Goal: Communication & Community: Connect with others

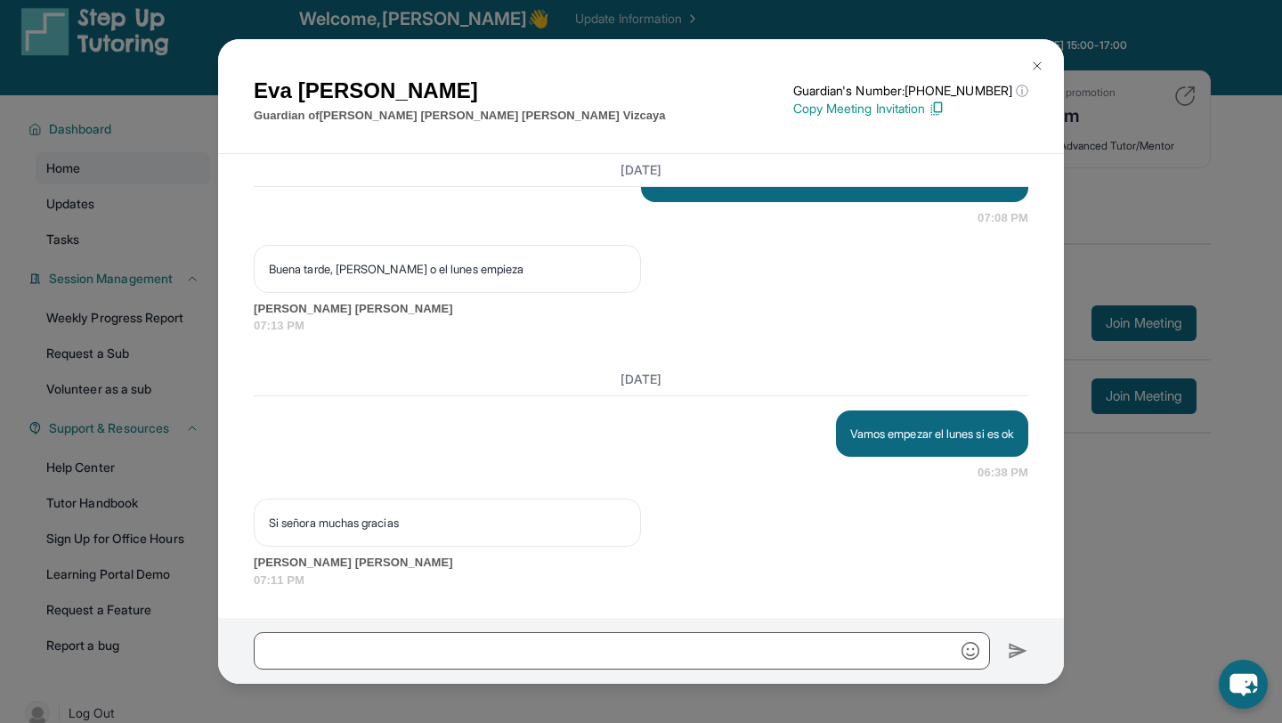
scroll to position [12, 0]
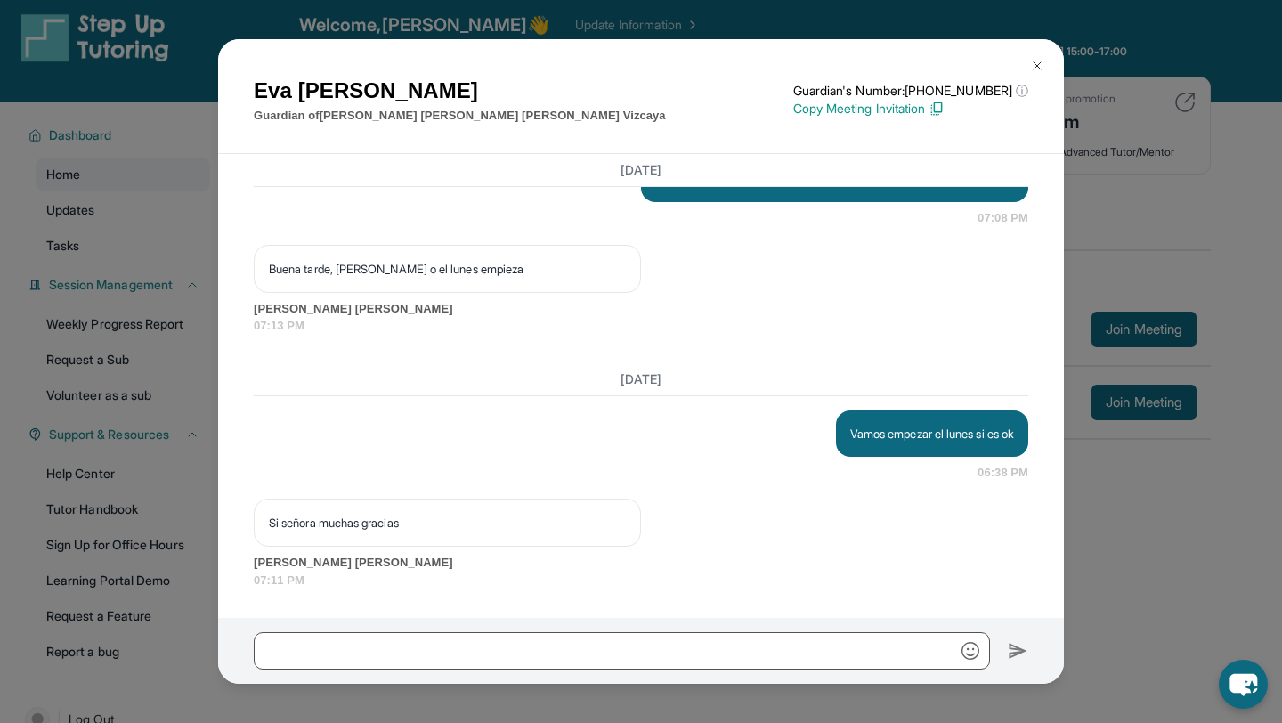
click at [1032, 69] on img at bounding box center [1037, 66] width 14 height 14
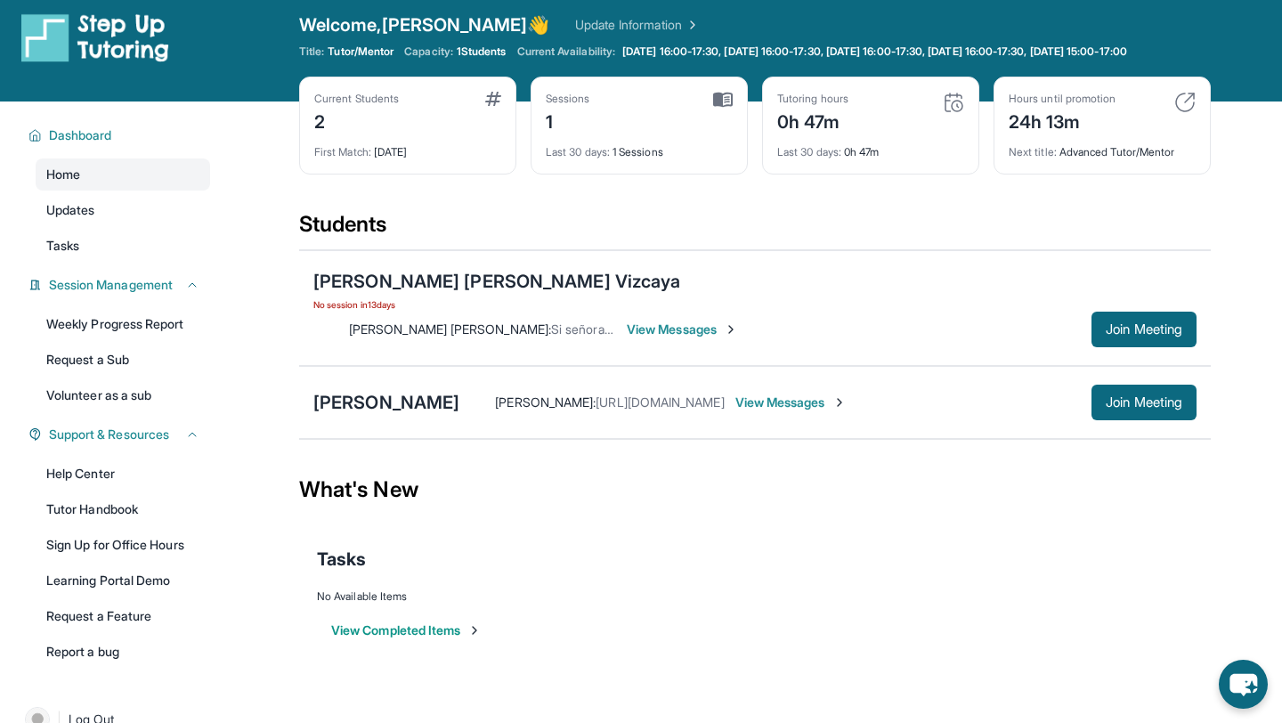
click at [816, 393] on span "View Messages" at bounding box center [790, 402] width 111 height 18
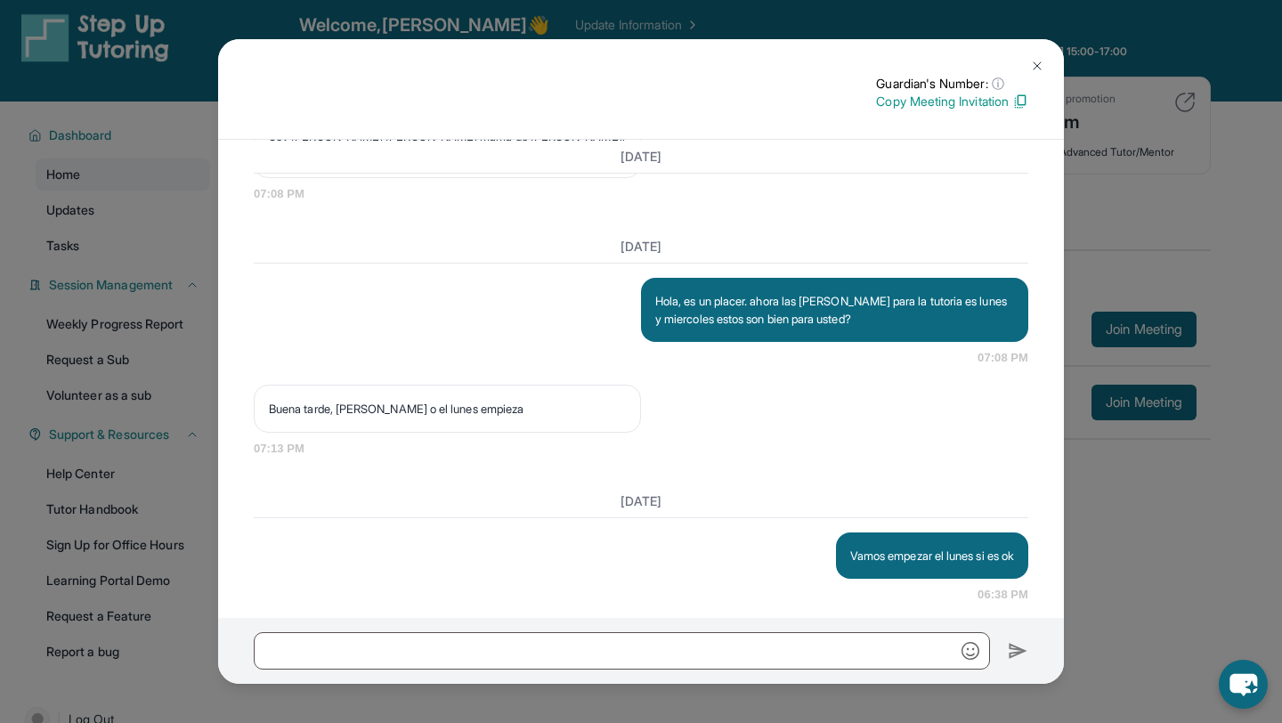
scroll to position [1765, 0]
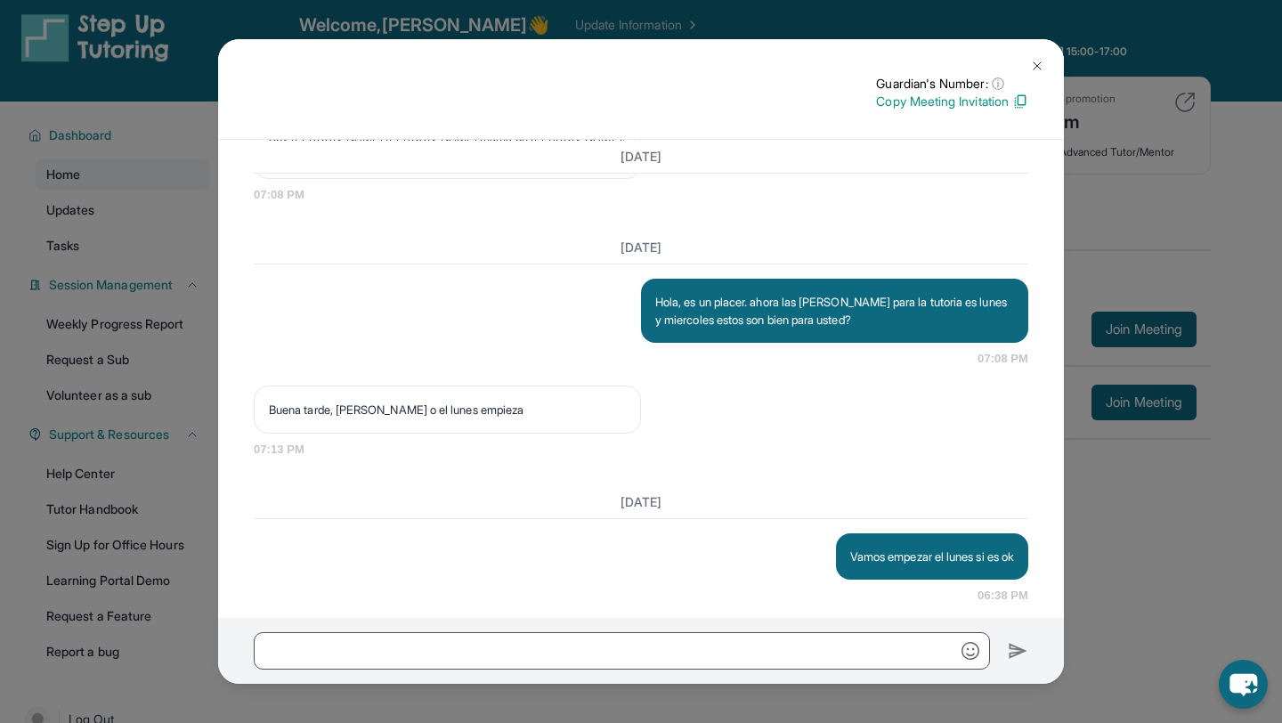
click at [1033, 61] on img at bounding box center [1037, 66] width 14 height 14
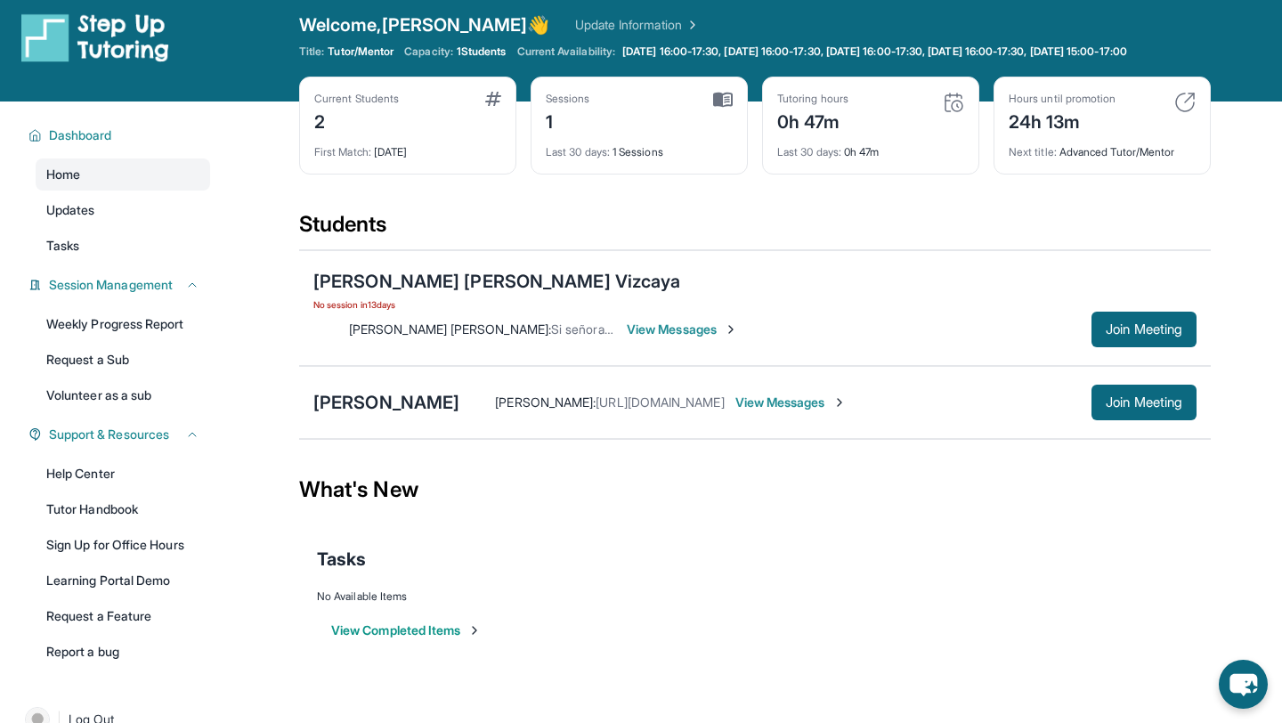
click at [814, 393] on span "View Messages" at bounding box center [790, 402] width 111 height 18
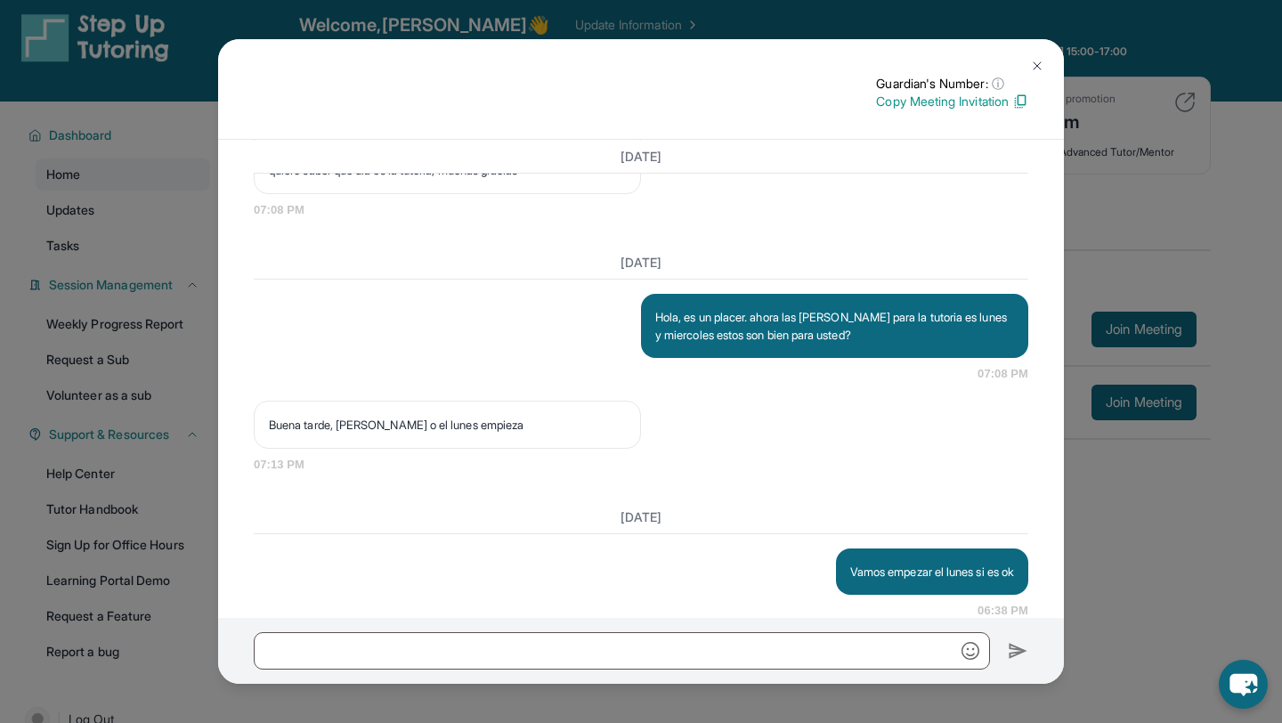
scroll to position [1888, 0]
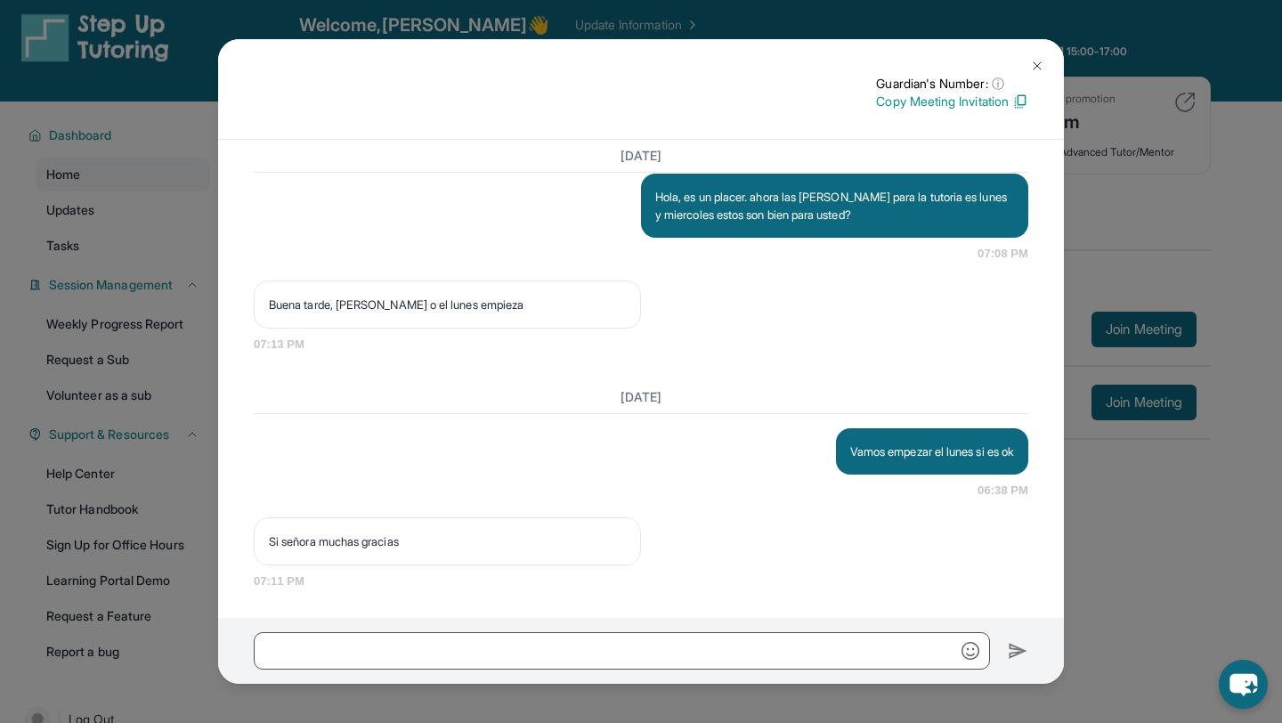
click at [1030, 53] on button at bounding box center [1037, 66] width 36 height 36
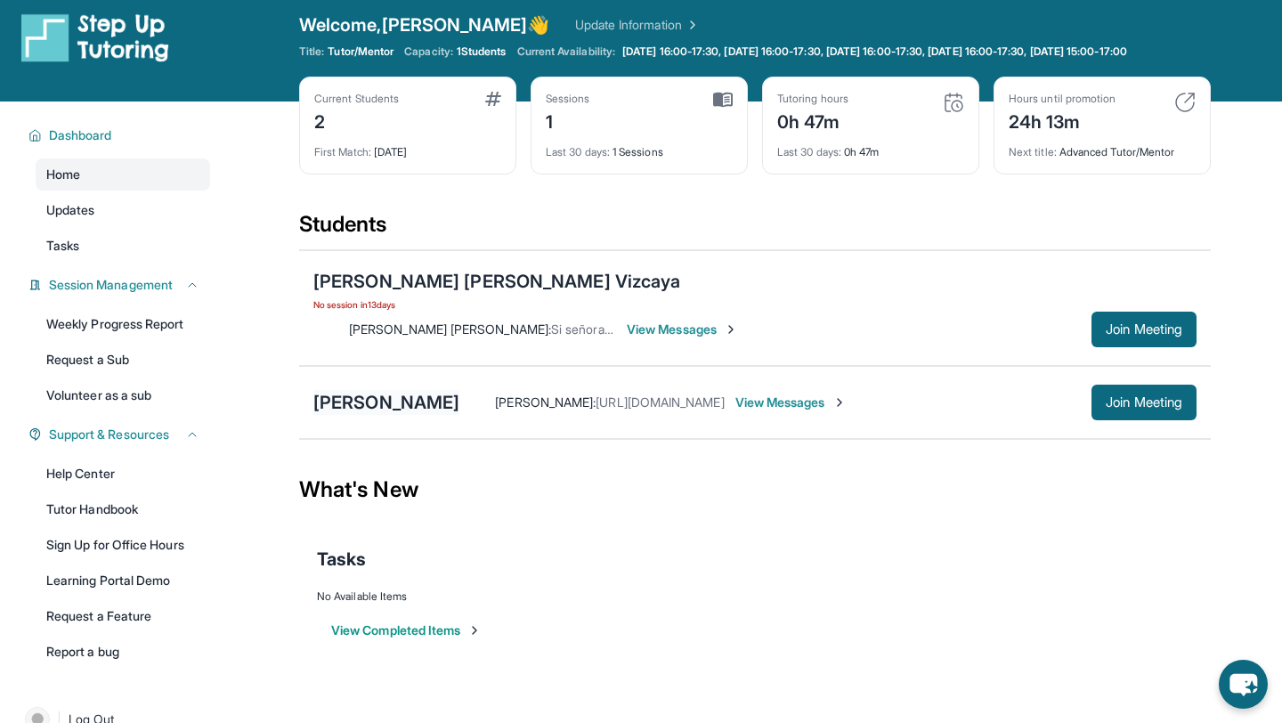
click at [356, 390] on div "[PERSON_NAME]" at bounding box center [386, 402] width 146 height 25
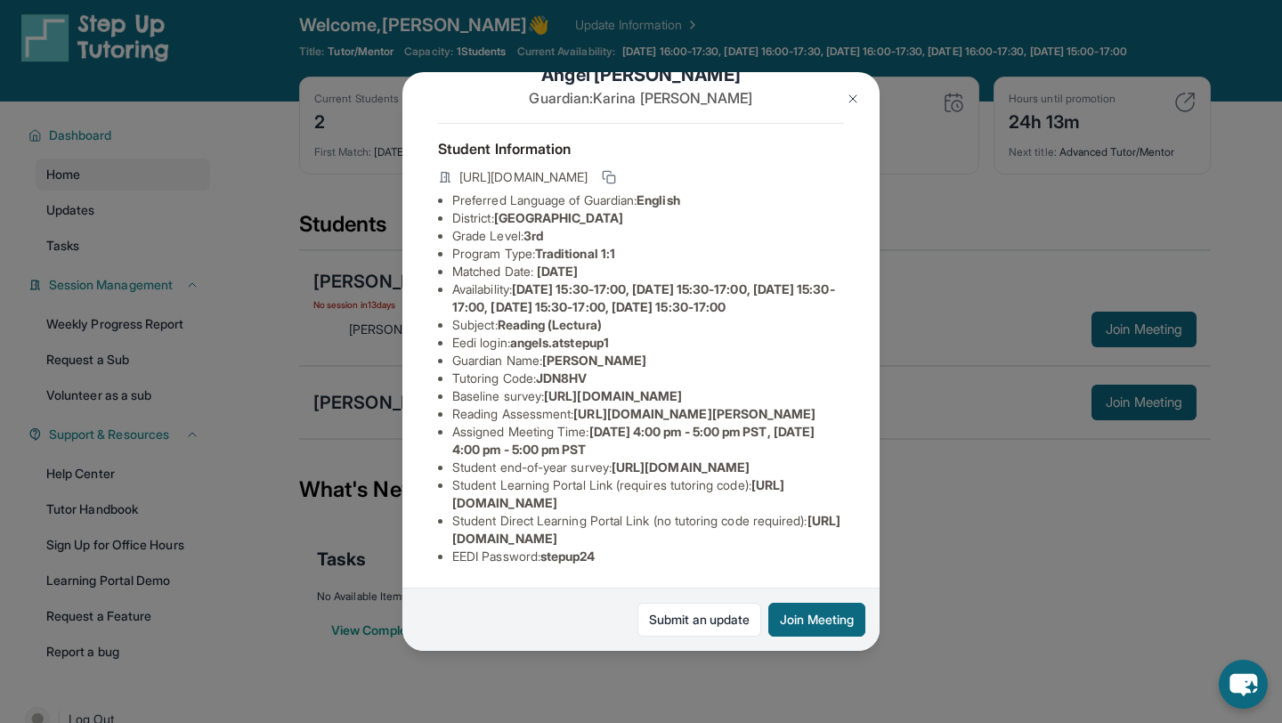
scroll to position [223, 0]
click at [850, 92] on img at bounding box center [853, 99] width 14 height 14
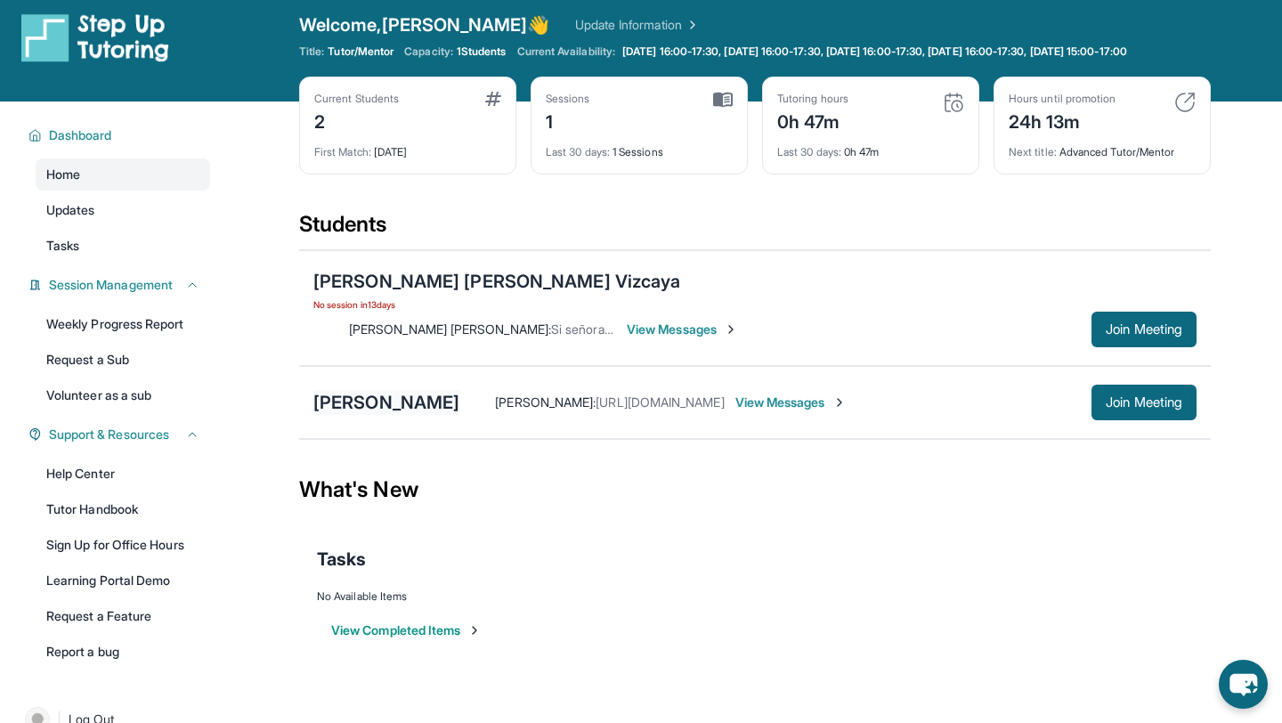
click at [389, 390] on div "[PERSON_NAME]" at bounding box center [386, 402] width 146 height 25
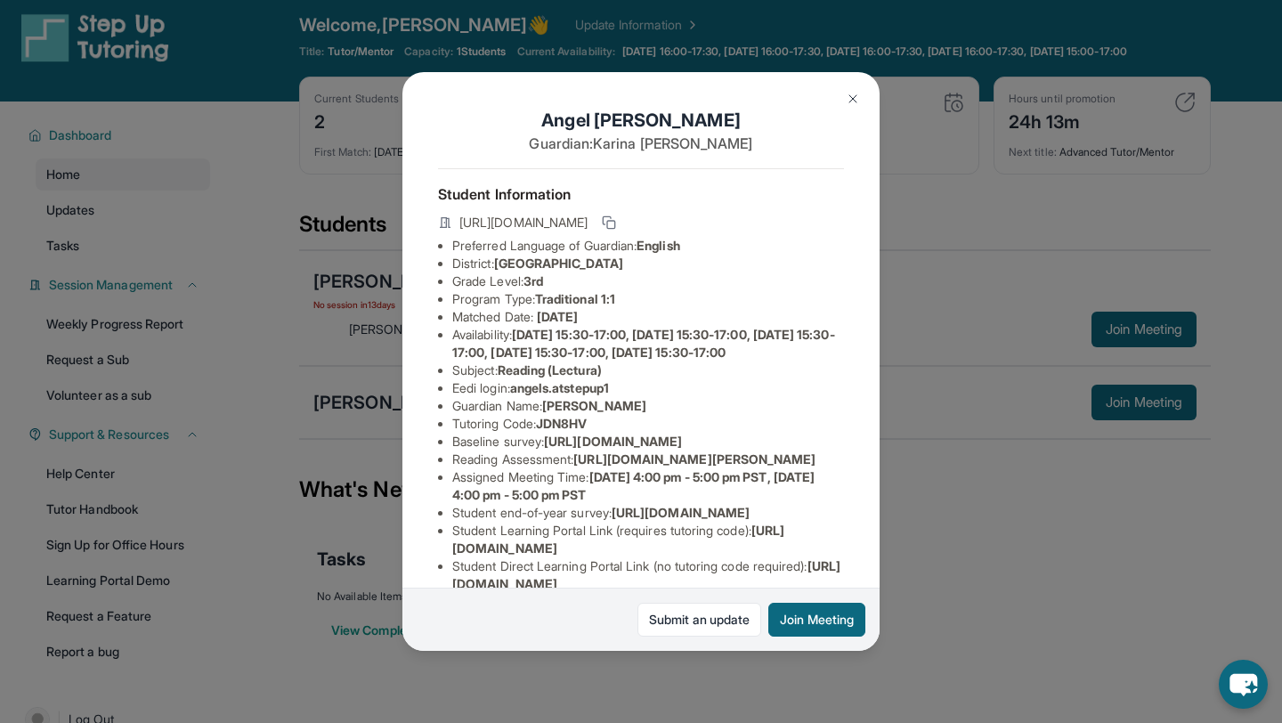
click at [837, 104] on button at bounding box center [853, 99] width 36 height 36
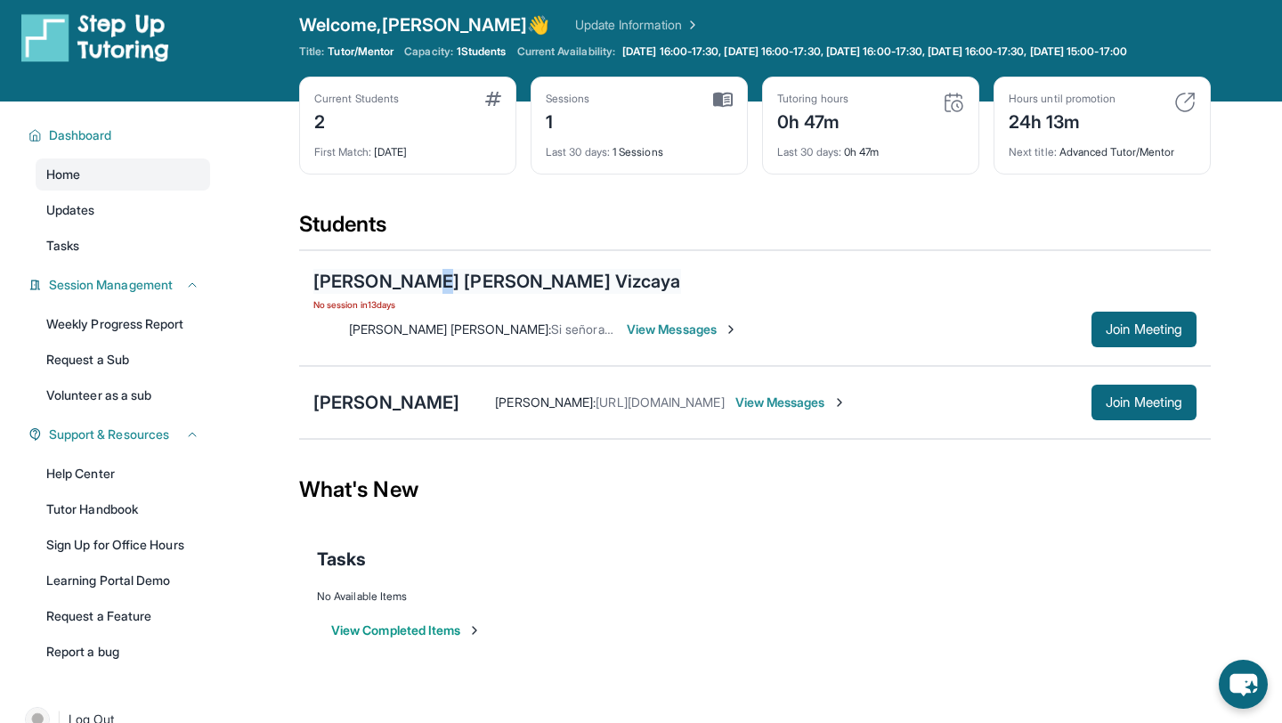
click at [422, 292] on div "[PERSON_NAME] [PERSON_NAME] Vizcaya" at bounding box center [497, 281] width 368 height 25
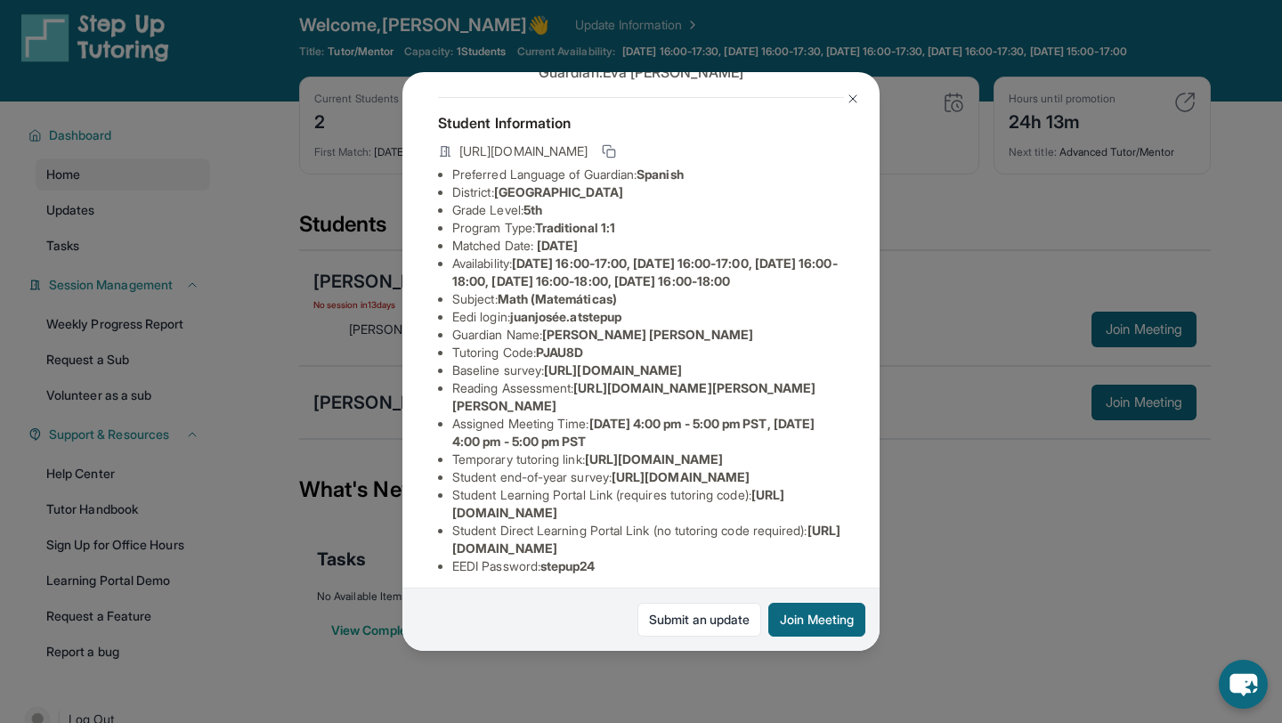
scroll to position [103, 0]
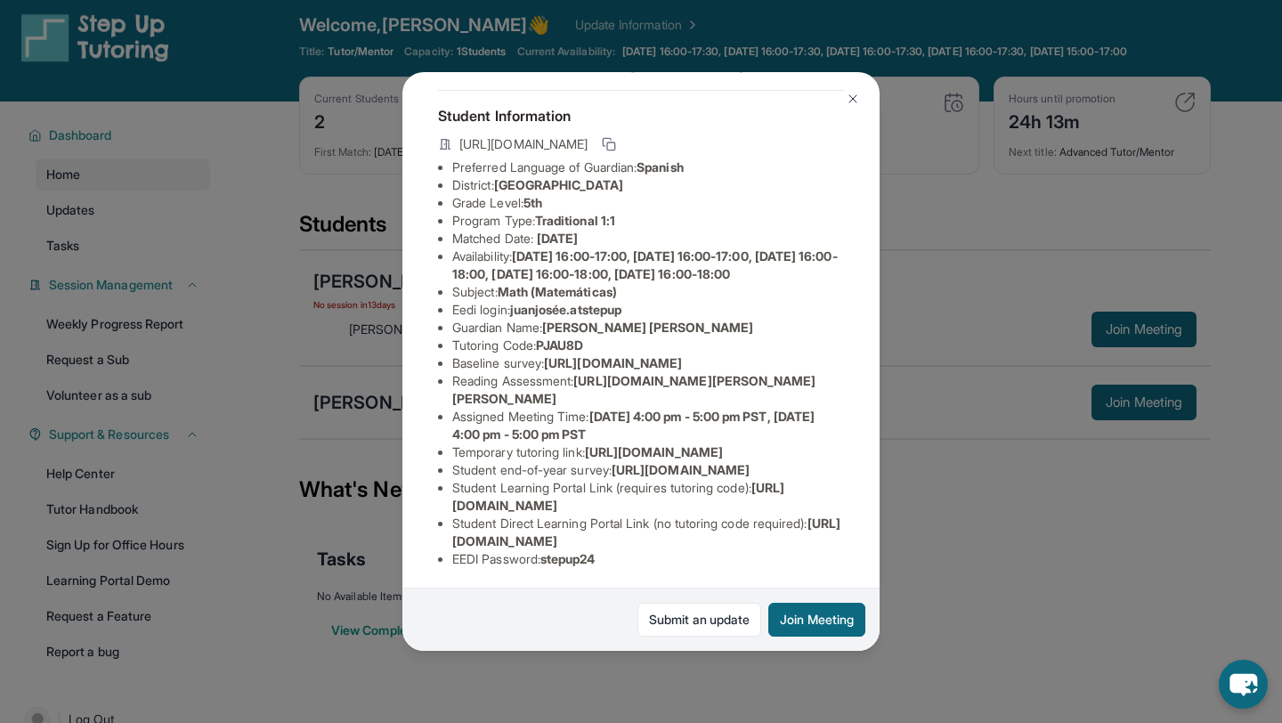
click at [850, 98] on img at bounding box center [853, 99] width 14 height 14
